Goal: Task Accomplishment & Management: Use online tool/utility

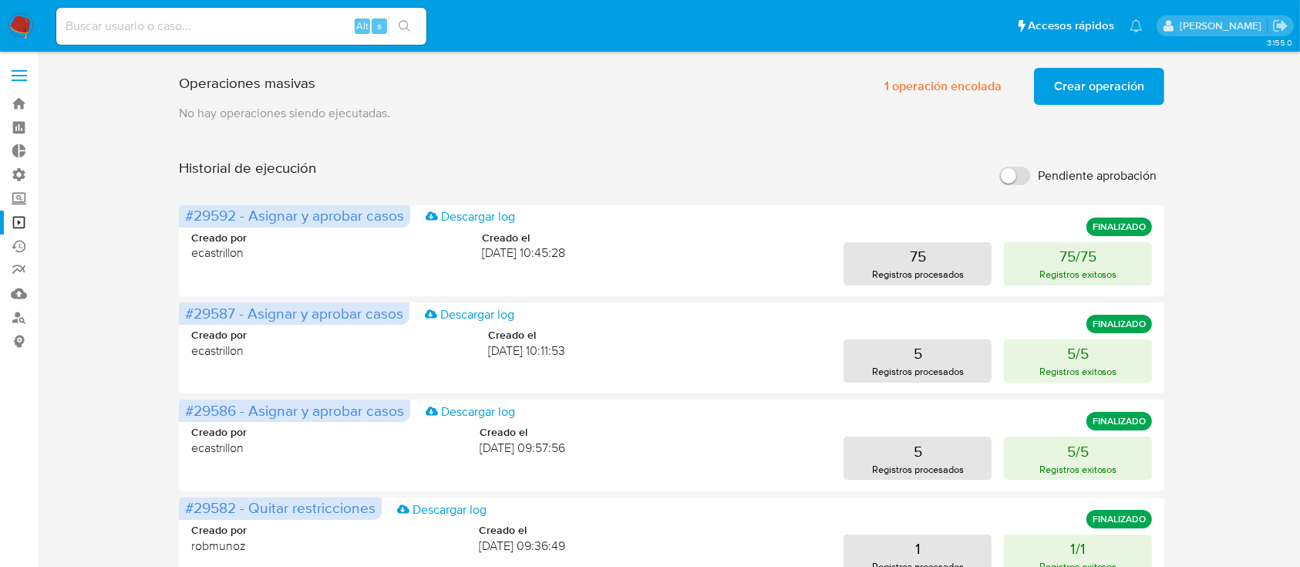
click at [113, 26] on input at bounding box center [241, 26] width 370 height 20
paste input "140463419"
type input "140463419"
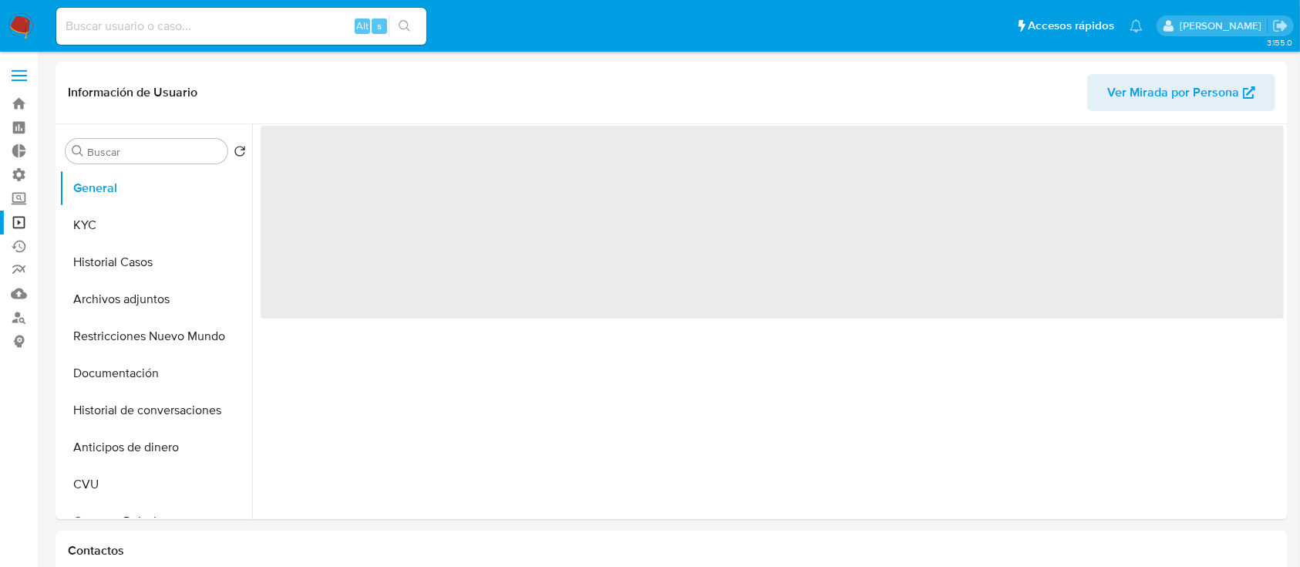
select select "10"
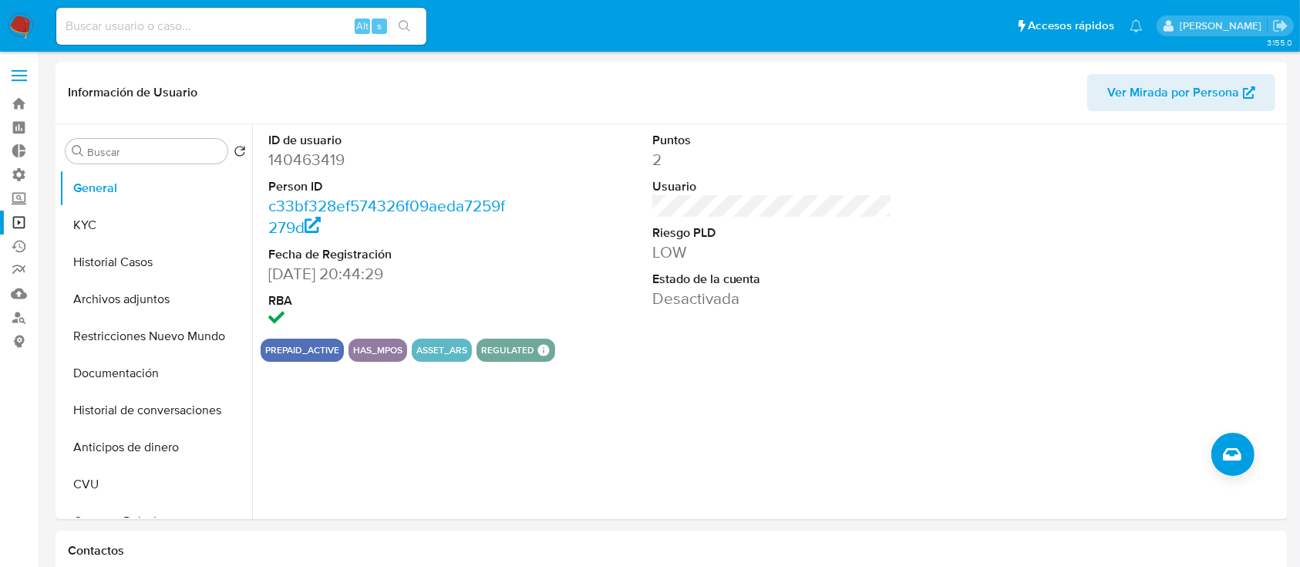
drag, startPoint x: 191, startPoint y: 31, endPoint x: 174, endPoint y: 16, distance: 22.4
click at [191, 32] on input at bounding box center [241, 26] width 370 height 20
paste input "140463419"
type input "140463419"
click at [78, 260] on button "Historial Casos" at bounding box center [149, 262] width 180 height 37
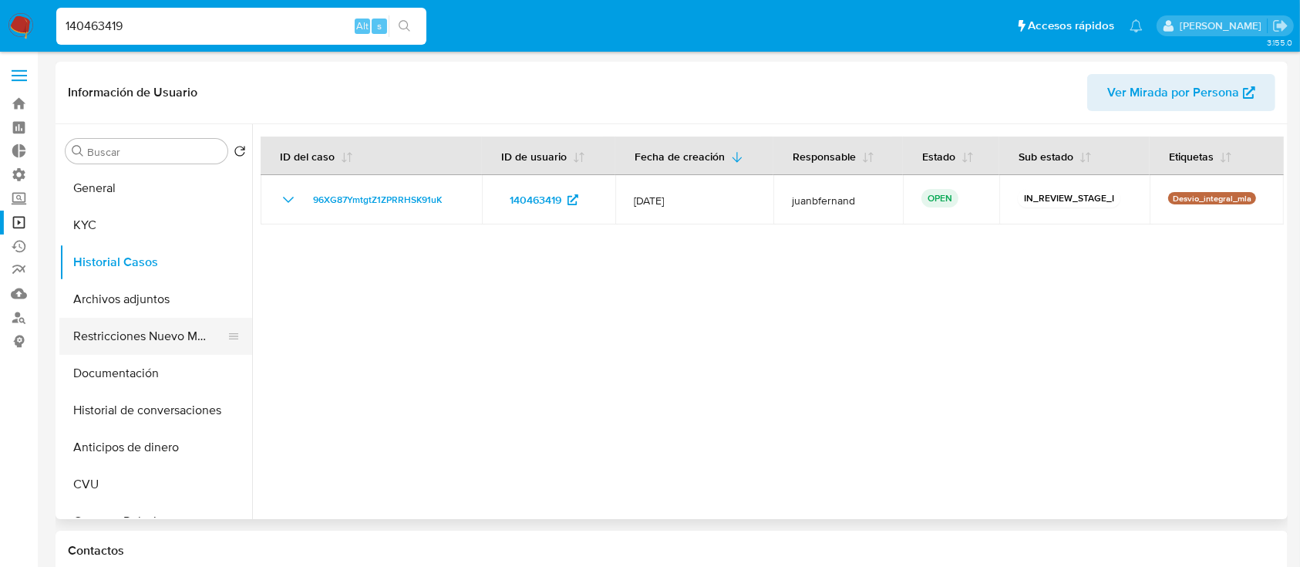
click at [120, 333] on button "Restricciones Nuevo Mundo" at bounding box center [149, 336] width 180 height 37
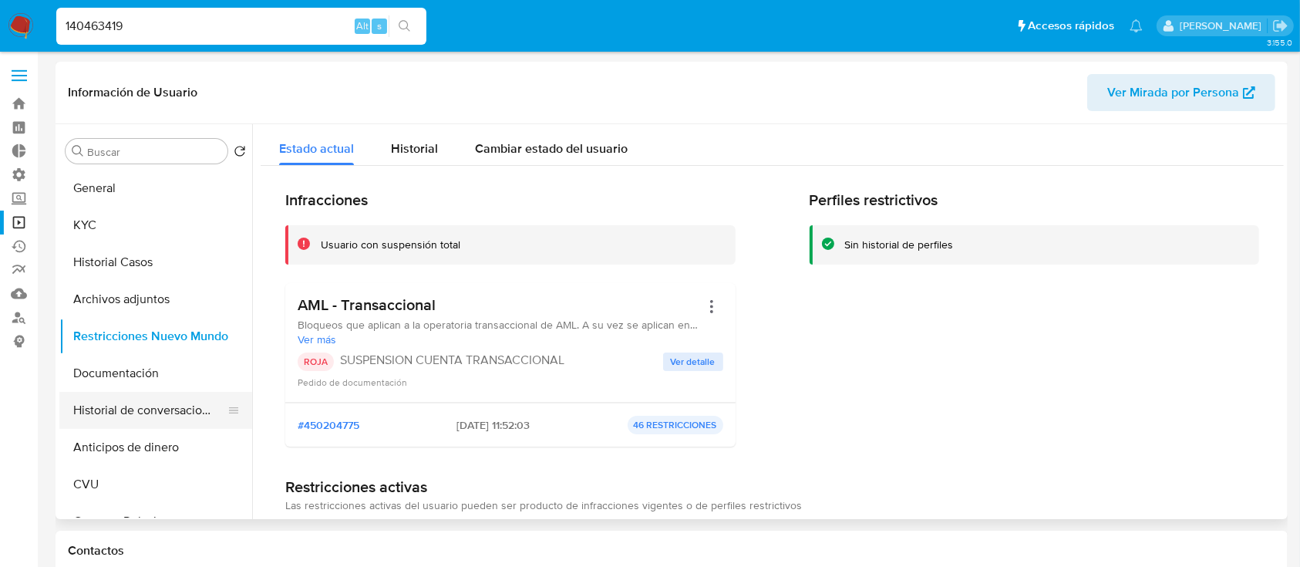
click at [191, 411] on button "Historial de conversaciones" at bounding box center [149, 410] width 180 height 37
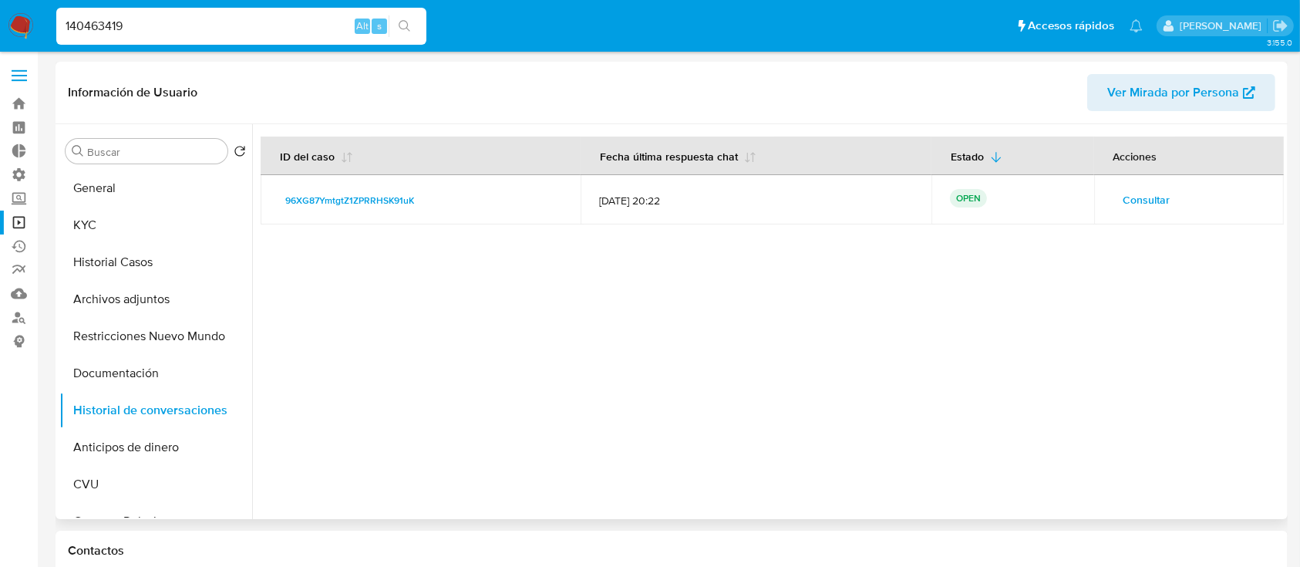
click at [1134, 200] on span "Consultar" at bounding box center [1147, 200] width 47 height 22
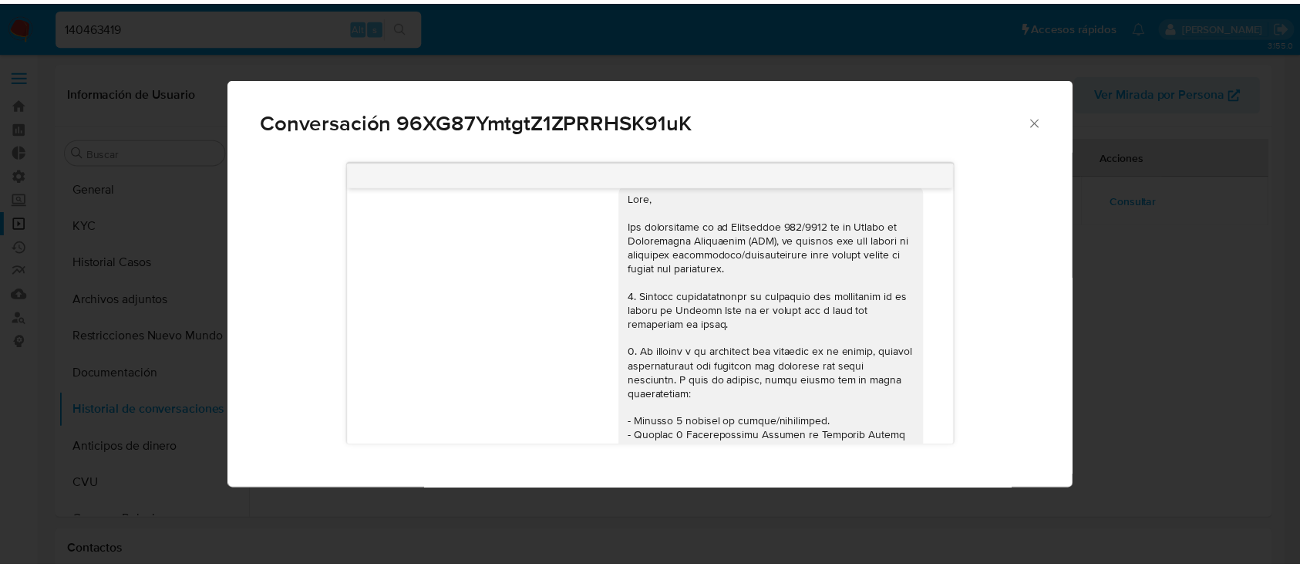
scroll to position [15, 0]
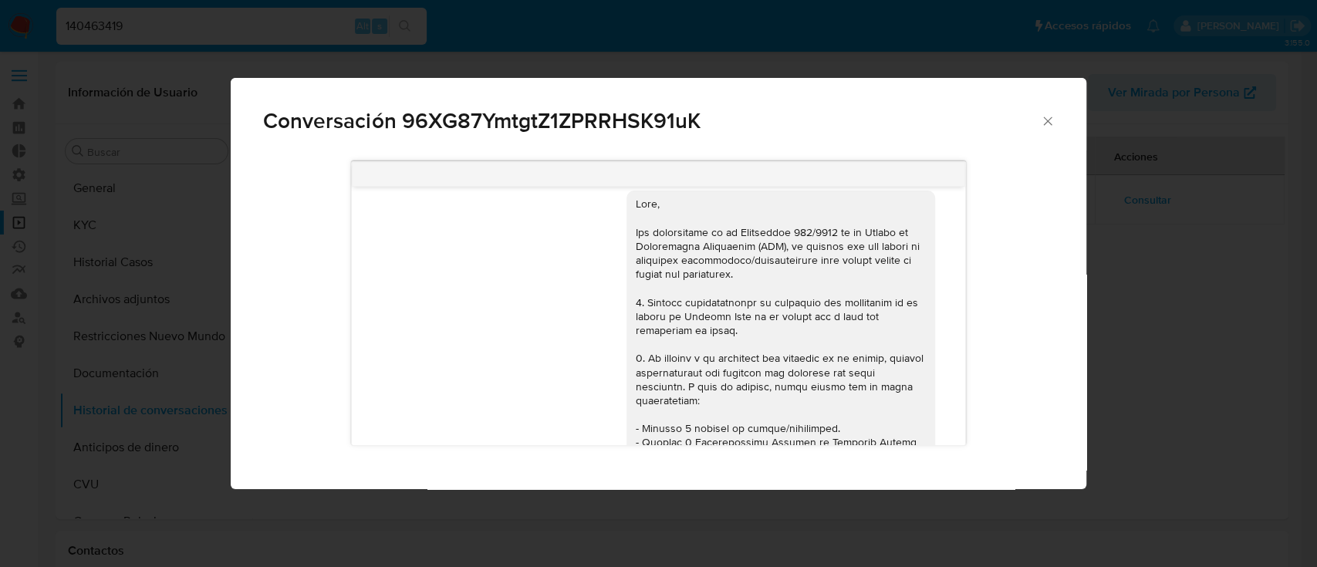
click at [1044, 123] on icon "Cerrar" at bounding box center [1047, 120] width 8 height 8
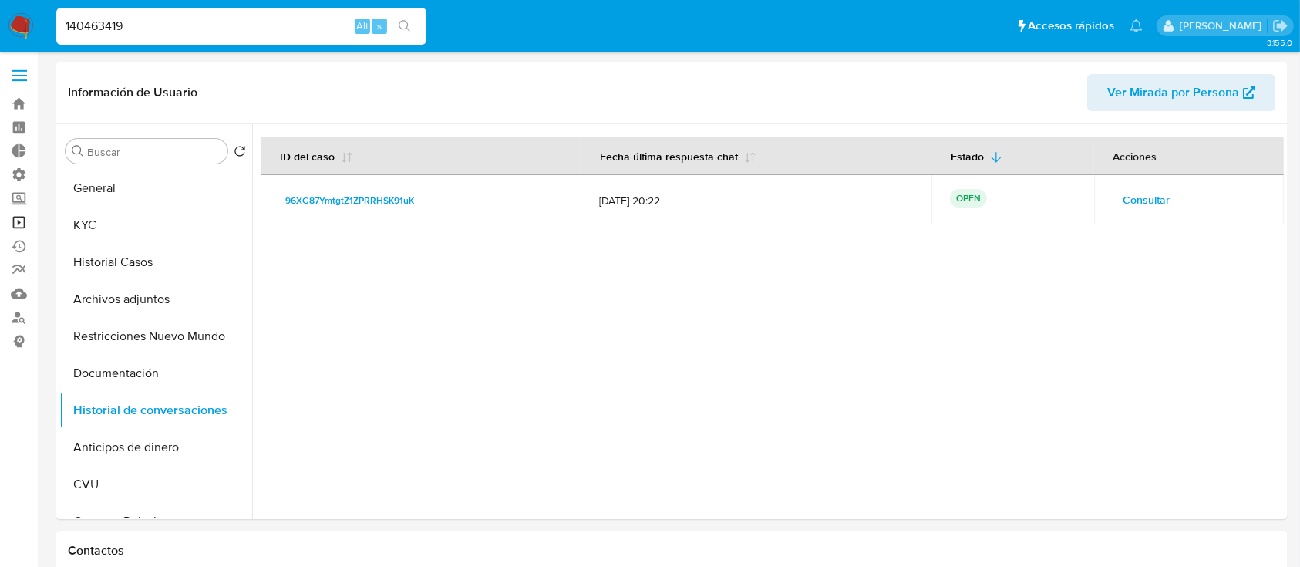
click at [20, 221] on link "Operaciones masivas" at bounding box center [92, 223] width 184 height 24
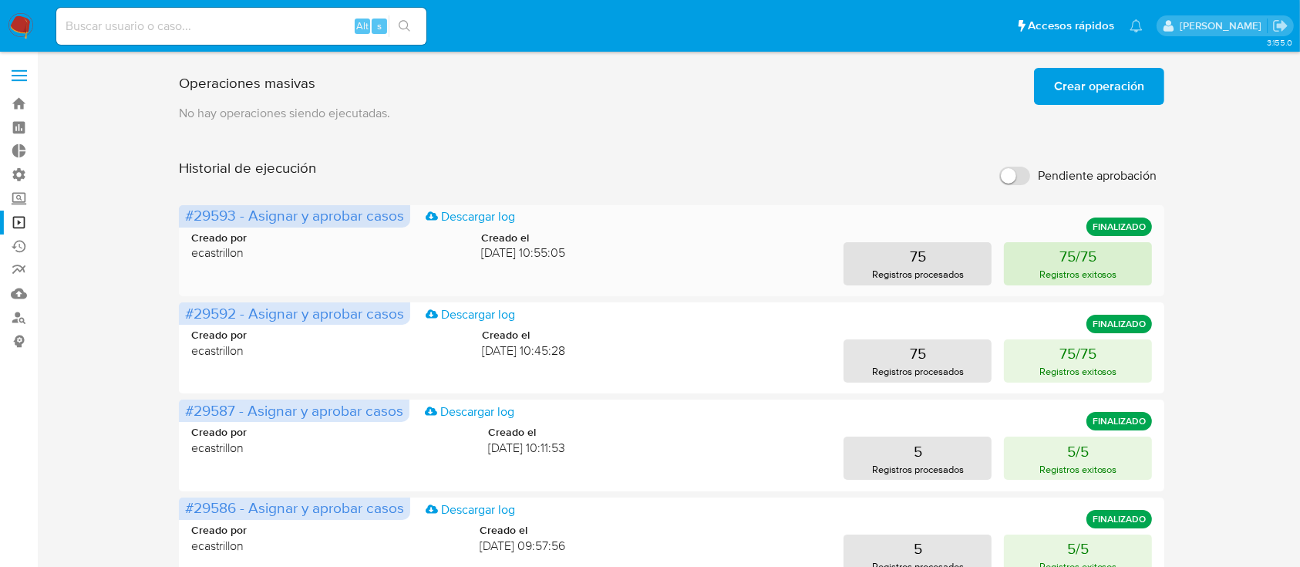
click at [1080, 261] on p "75/75" at bounding box center [1078, 256] width 37 height 22
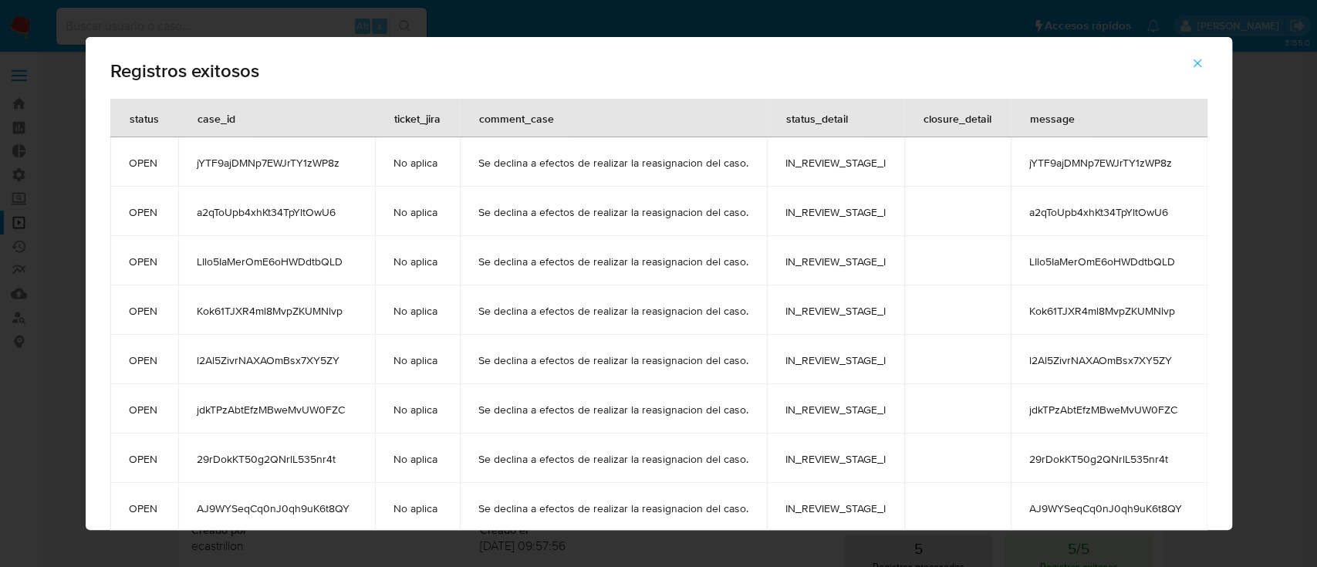
click at [1204, 57] on icon "button" at bounding box center [1197, 63] width 14 height 14
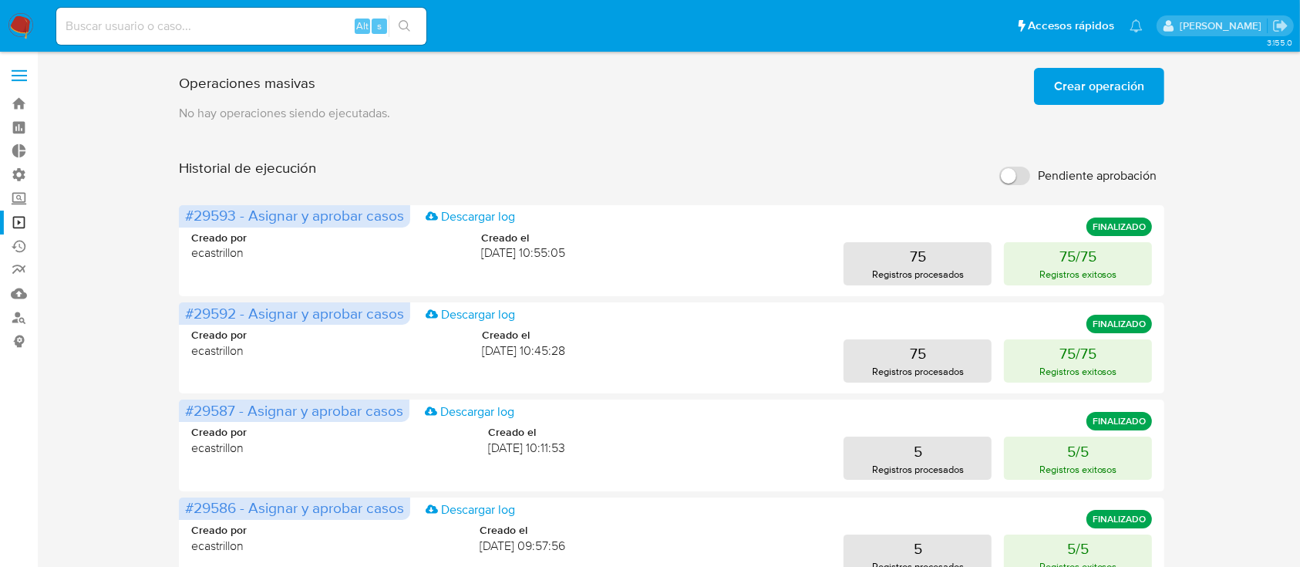
click at [1089, 89] on span "Crear operación" at bounding box center [1099, 86] width 90 height 34
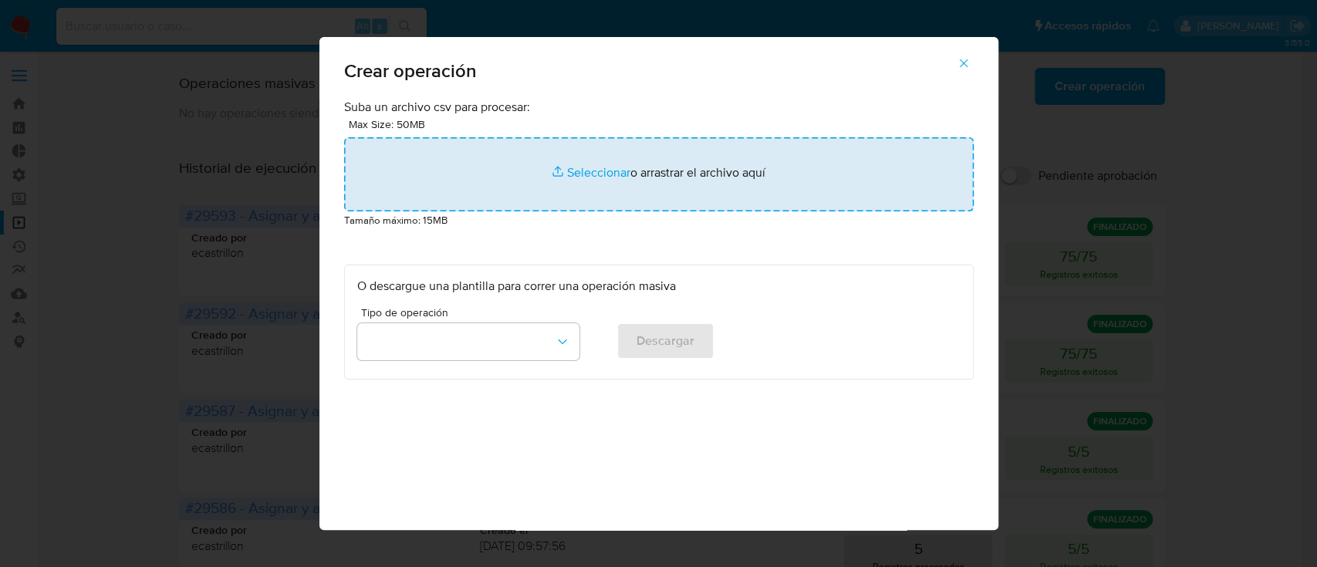
drag, startPoint x: 441, startPoint y: 213, endPoint x: 482, endPoint y: 191, distance: 46.2
click at [440, 213] on p "Tamaño máximo: 15MB" at bounding box center [658, 219] width 629 height 17
click at [585, 166] on input "file" at bounding box center [658, 174] width 629 height 74
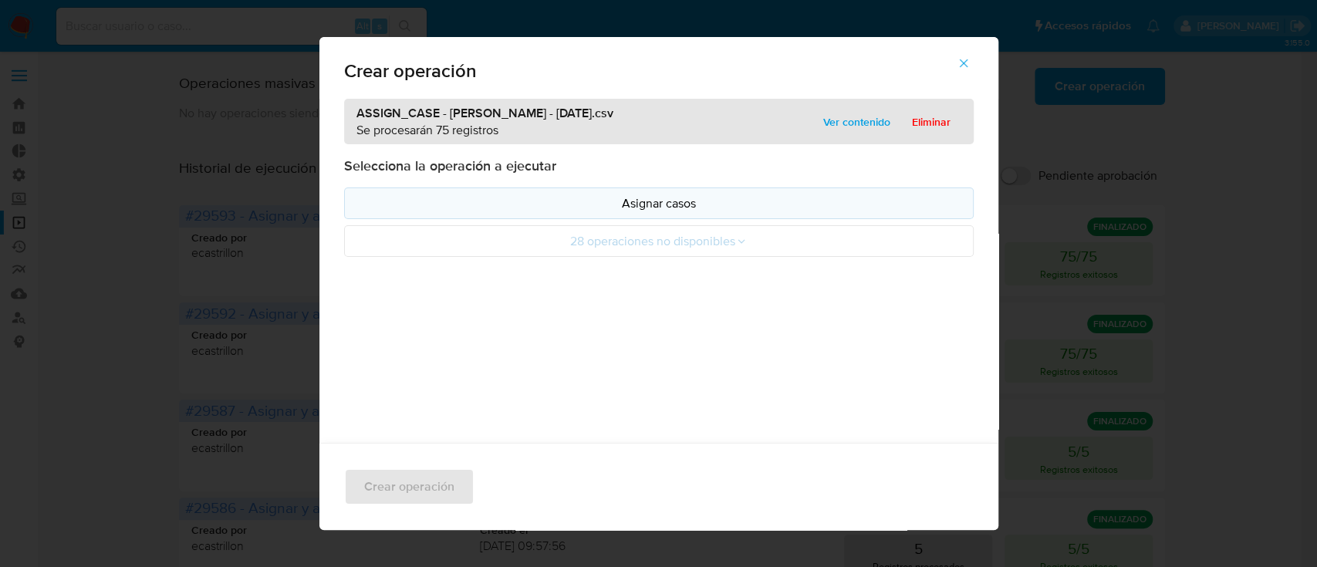
click at [437, 198] on p "Asignar casos" at bounding box center [658, 203] width 603 height 18
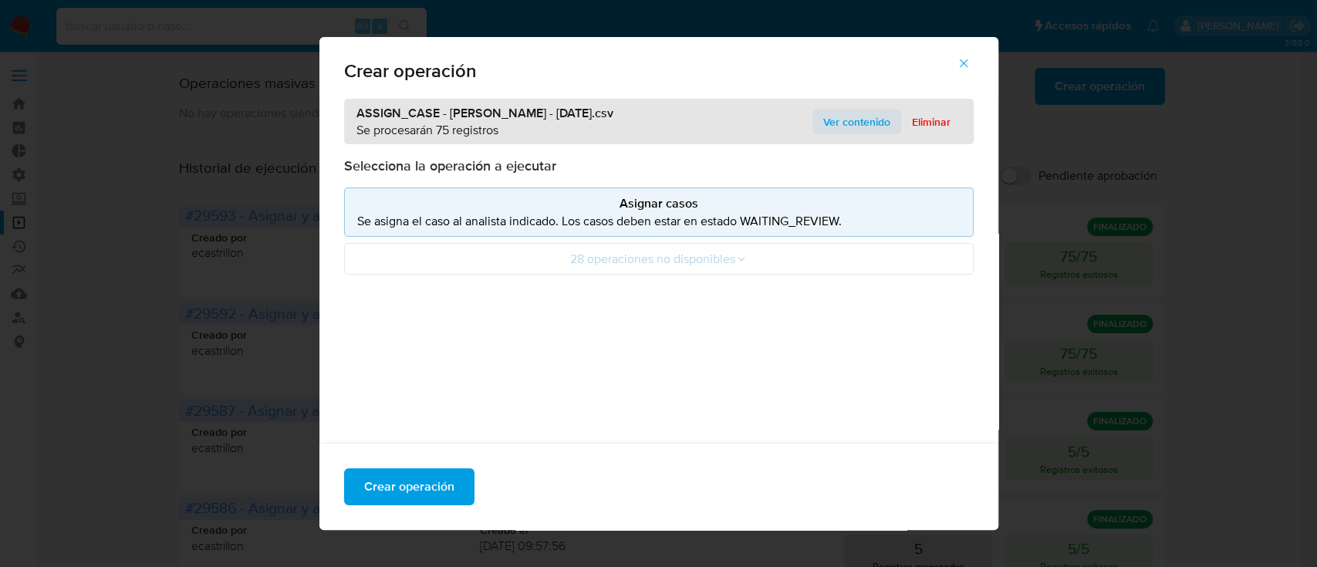
click at [823, 122] on span "Ver contenido" at bounding box center [856, 122] width 67 height 22
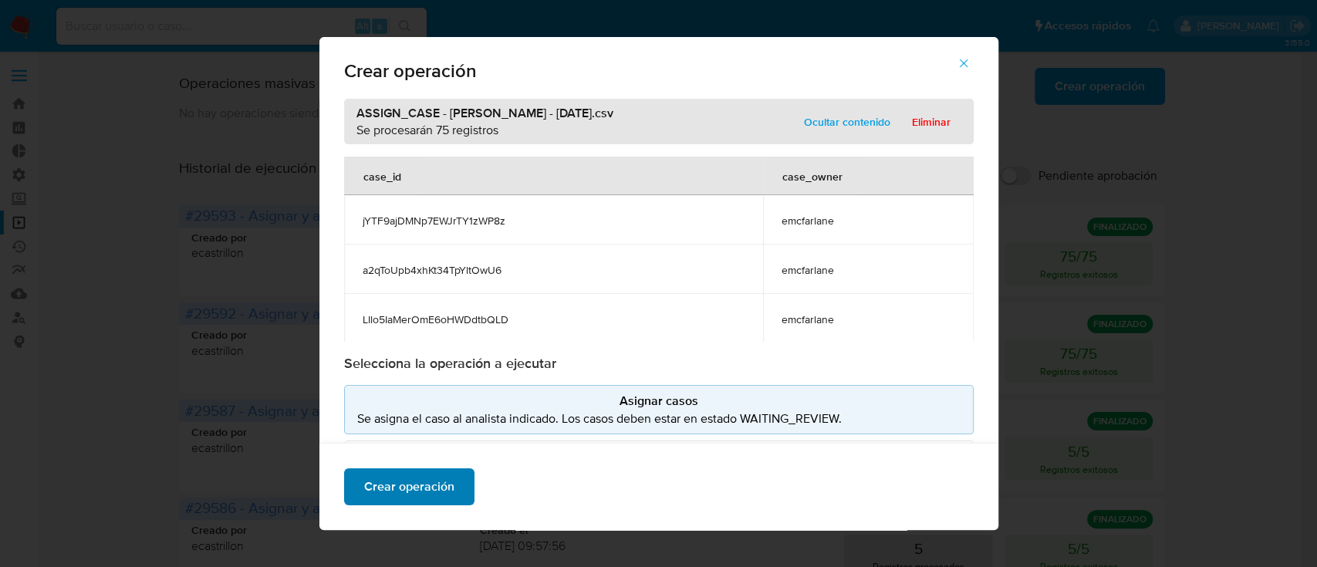
click at [425, 504] on span "Crear operación" at bounding box center [409, 487] width 90 height 34
